Goal: Task Accomplishment & Management: Complete application form

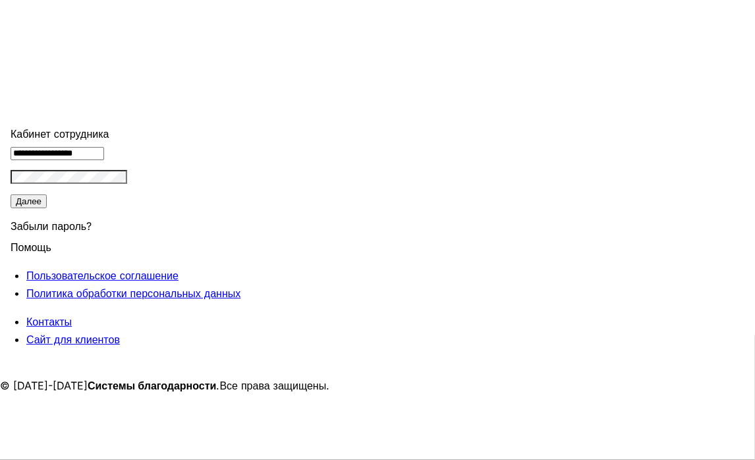
type input "*"
type input "******"
drag, startPoint x: 165, startPoint y: 251, endPoint x: 124, endPoint y: 241, distance: 42.2
